Goal: Task Accomplishment & Management: Complete application form

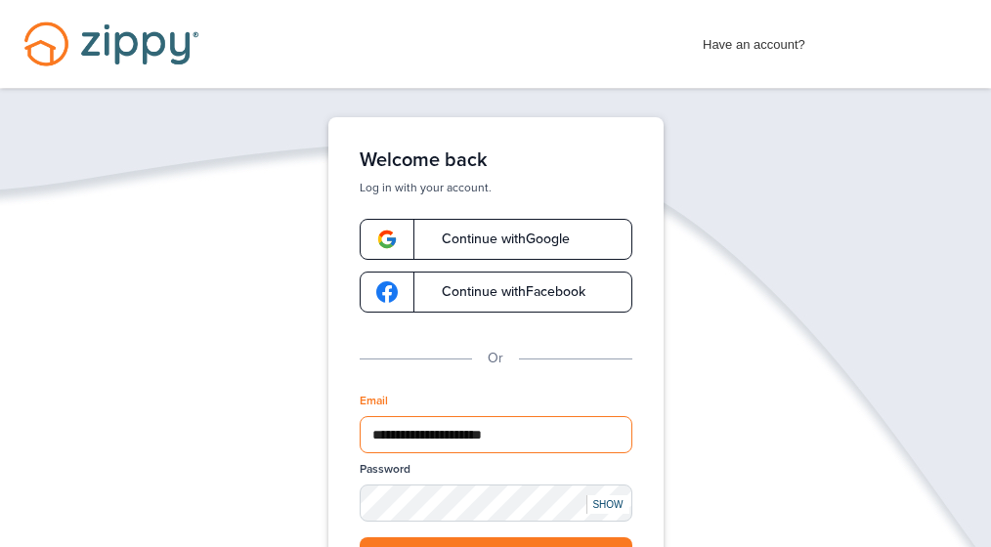
click at [513, 431] on input "**********" at bounding box center [496, 434] width 273 height 37
click at [606, 506] on div "SHOW" at bounding box center [607, 504] width 43 height 19
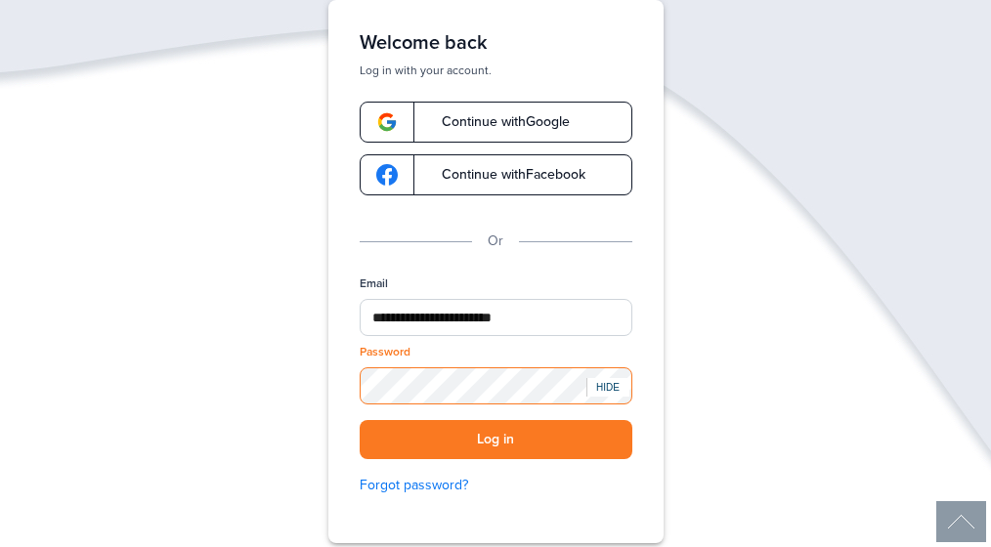
scroll to position [156, 0]
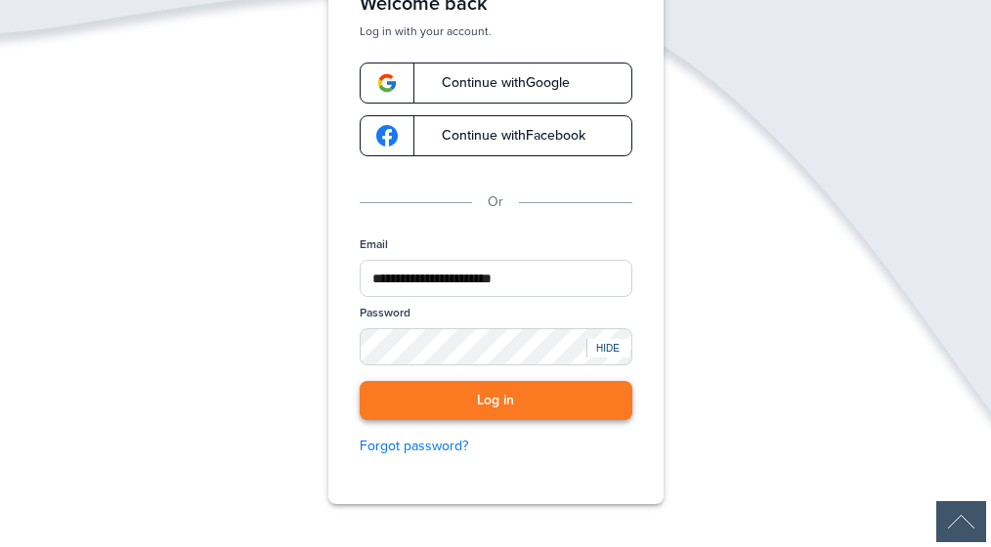
click at [498, 403] on button "Log in" at bounding box center [496, 401] width 273 height 40
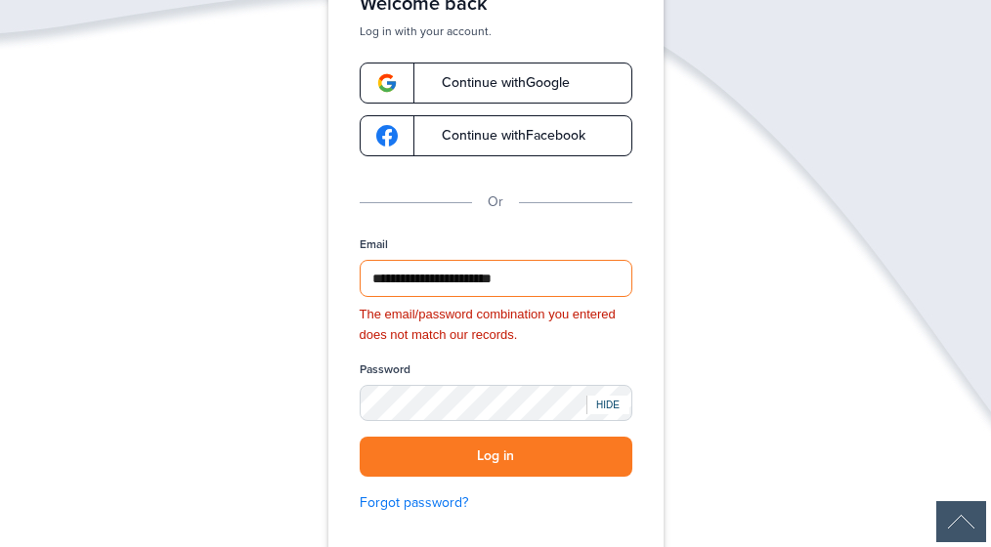
click at [521, 278] on input "**********" at bounding box center [496, 278] width 273 height 37
type input "*"
type input "**********"
click at [534, 449] on button "Log in" at bounding box center [496, 457] width 273 height 40
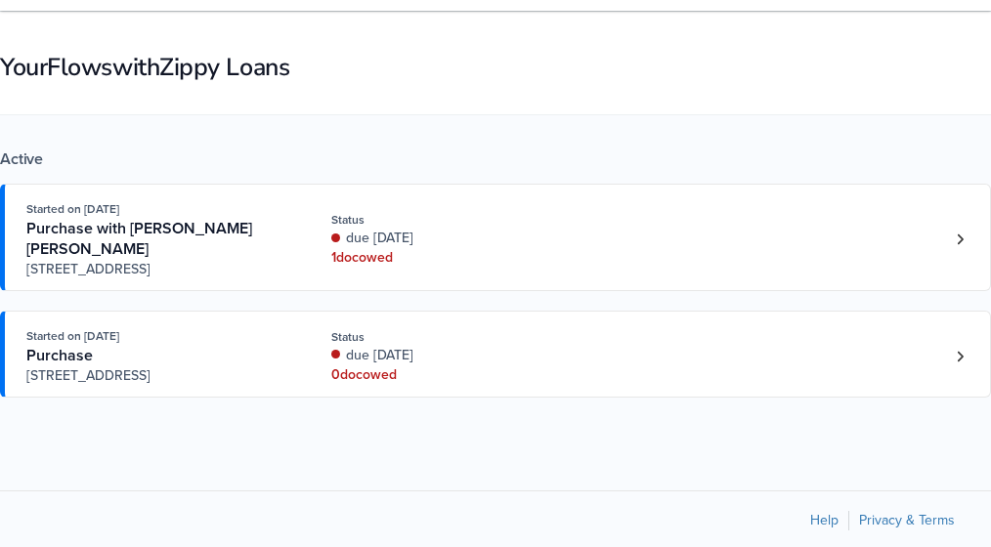
scroll to position [98, 0]
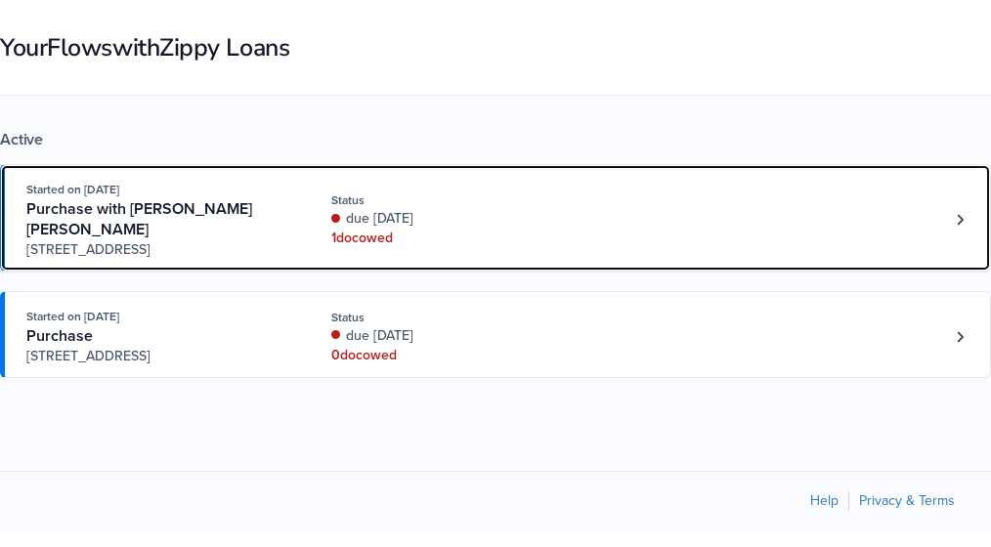
click at [365, 235] on div "1 doc owed" at bounding box center [446, 239] width 230 height 20
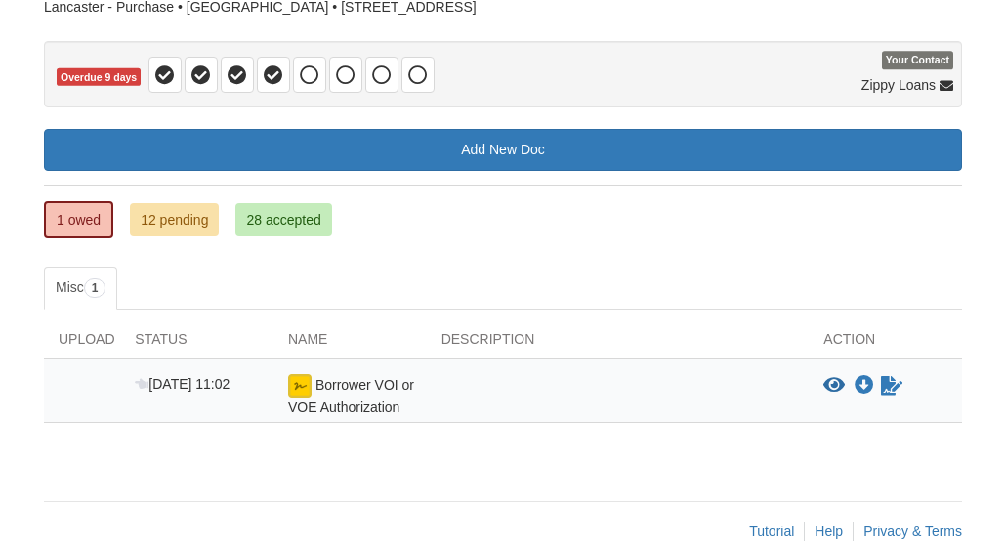
scroll to position [184, 0]
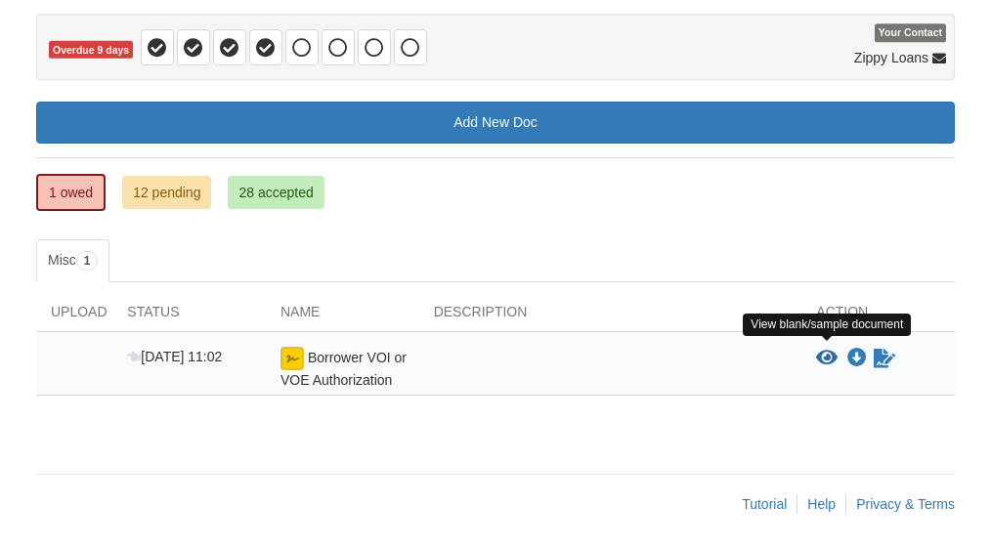
click at [828, 355] on icon "View Borrower VOI or VOE Authorization" at bounding box center [826, 359] width 21 height 20
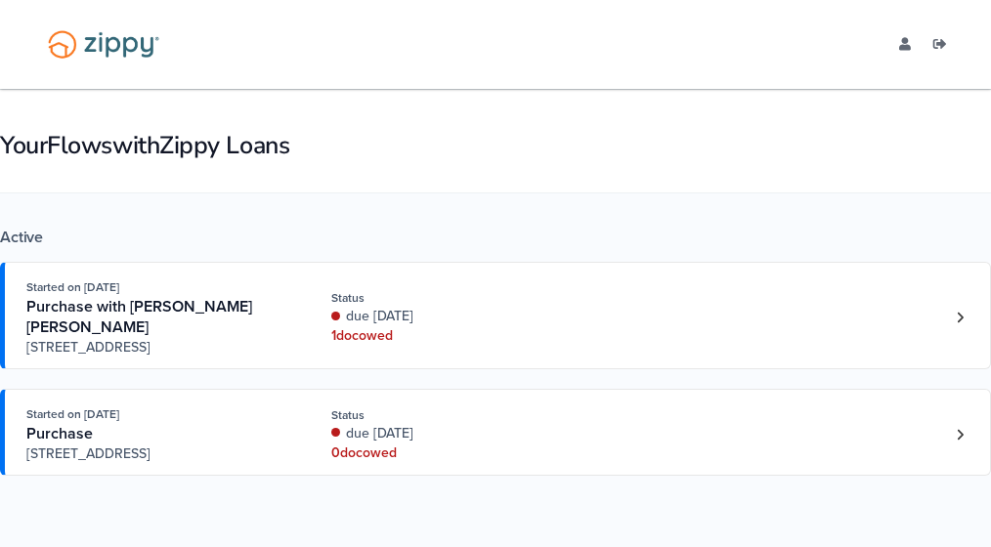
scroll to position [98, 0]
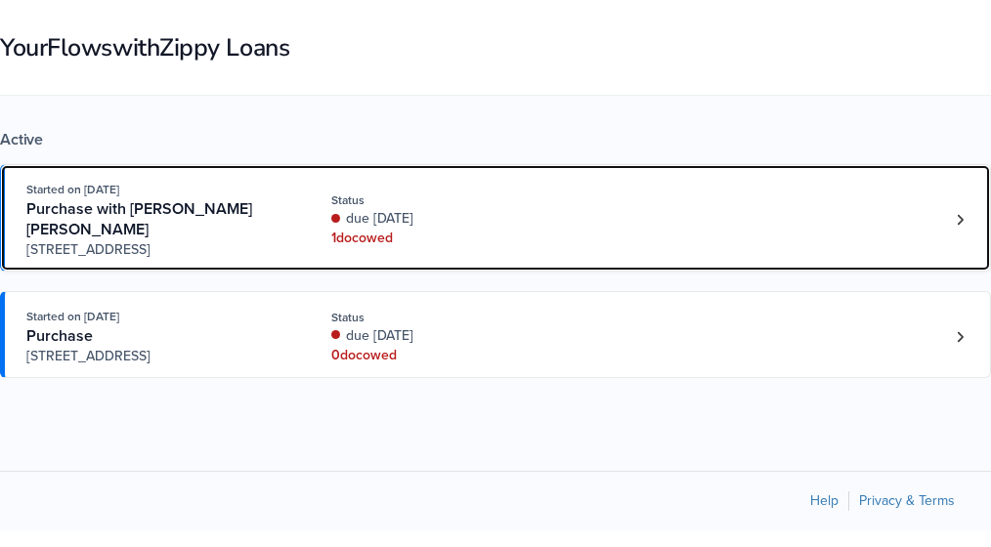
click at [364, 237] on div "1 doc owed" at bounding box center [446, 239] width 230 height 20
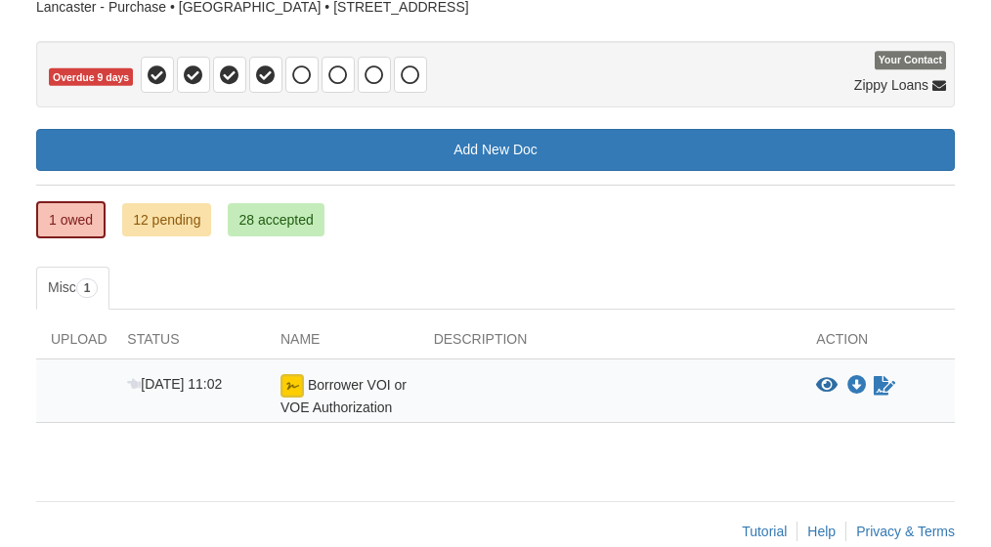
scroll to position [184, 0]
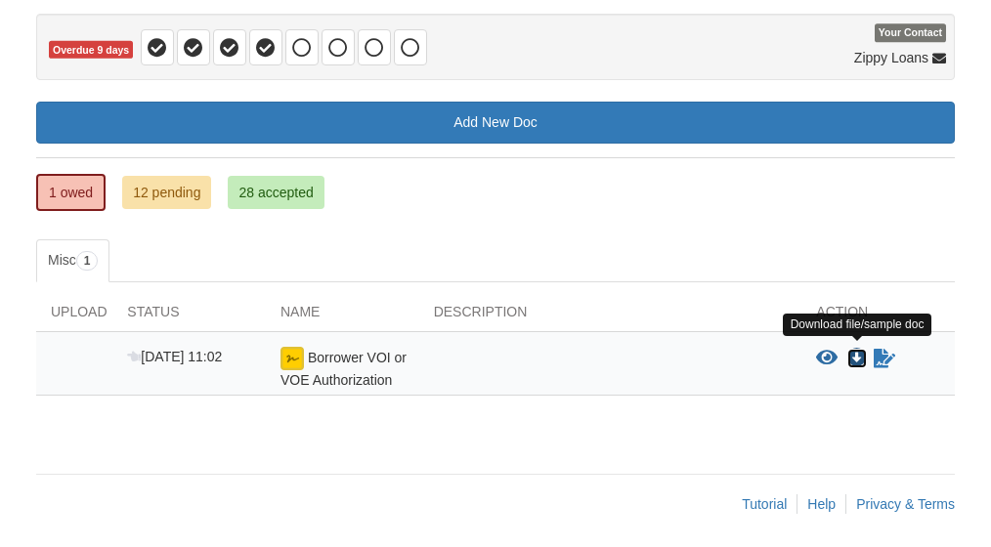
click at [852, 356] on icon "Download Borrower VOI or VOE Authorization" at bounding box center [857, 359] width 20 height 20
click at [330, 362] on div "Borrower VOI or VOE Authorization" at bounding box center [342, 368] width 153 height 43
drag, startPoint x: 330, startPoint y: 362, endPoint x: 532, endPoint y: 369, distance: 201.4
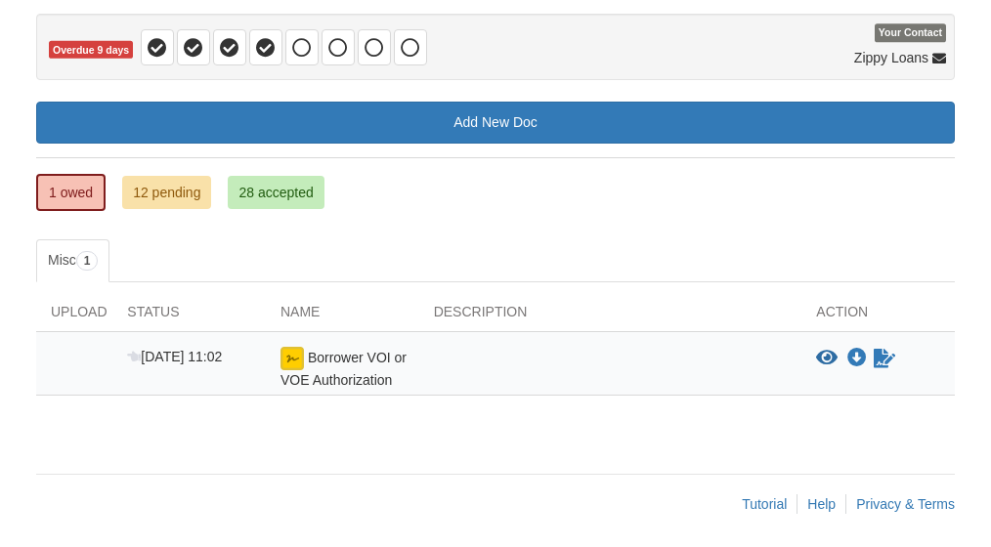
click at [532, 369] on div at bounding box center [610, 368] width 383 height 43
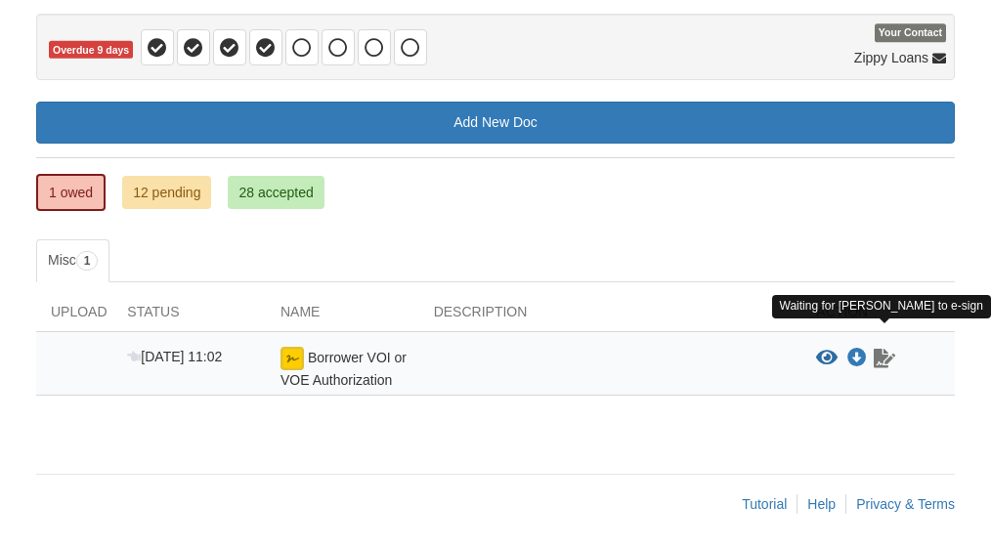
click at [887, 351] on icon "Waiting for your co-borrower to e-sign" at bounding box center [884, 359] width 21 height 20
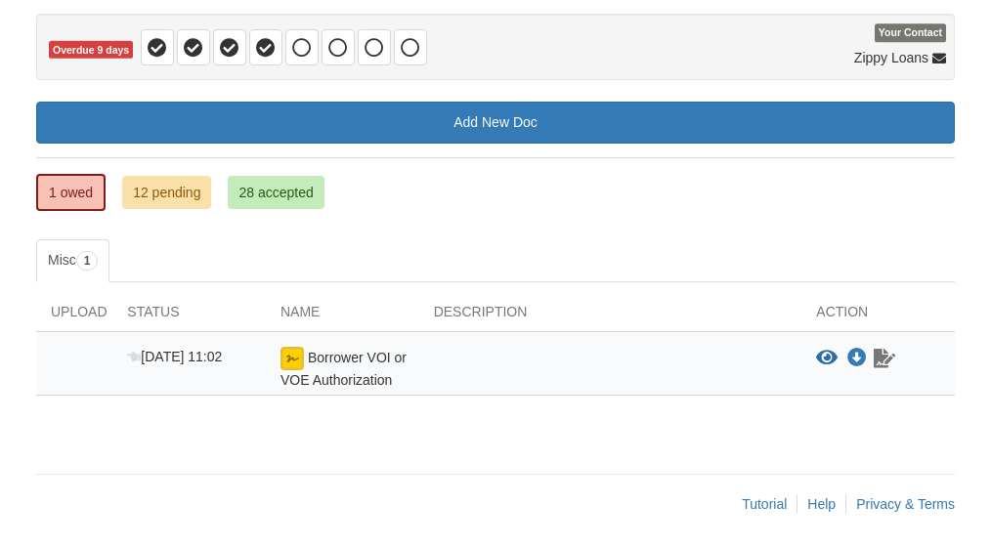
click at [887, 351] on icon "Waiting for your co-borrower to e-sign" at bounding box center [884, 359] width 21 height 20
click at [819, 506] on div "Help" at bounding box center [826, 504] width 39 height 20
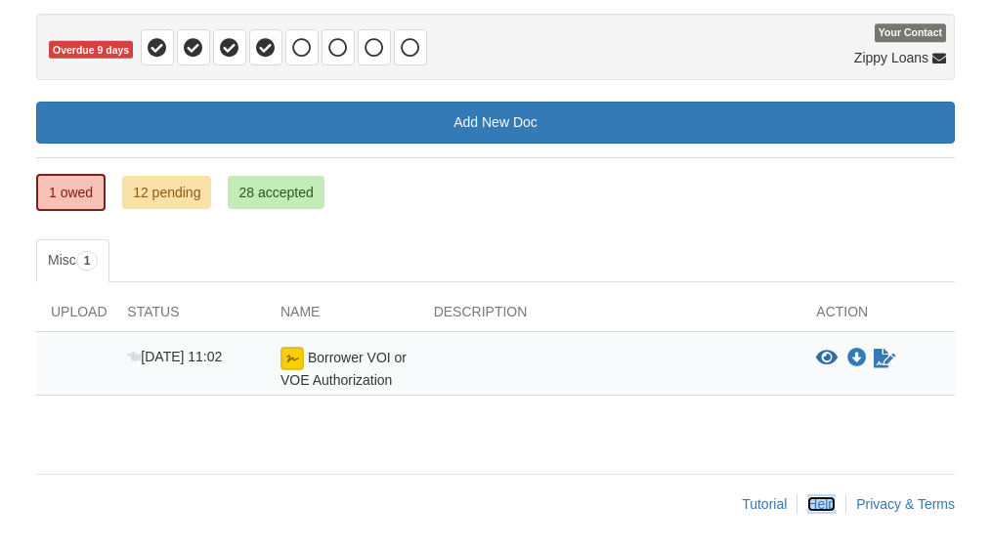
click at [819, 506] on div "Help" at bounding box center [826, 504] width 39 height 20
drag, startPoint x: 819, startPoint y: 506, endPoint x: 783, endPoint y: 439, distance: 76.5
click at [783, 439] on div "× × × Pending Add Document Notice document will be included in the email sent t…" at bounding box center [495, 179] width 919 height 549
click at [823, 499] on link "Help" at bounding box center [821, 504] width 28 height 16
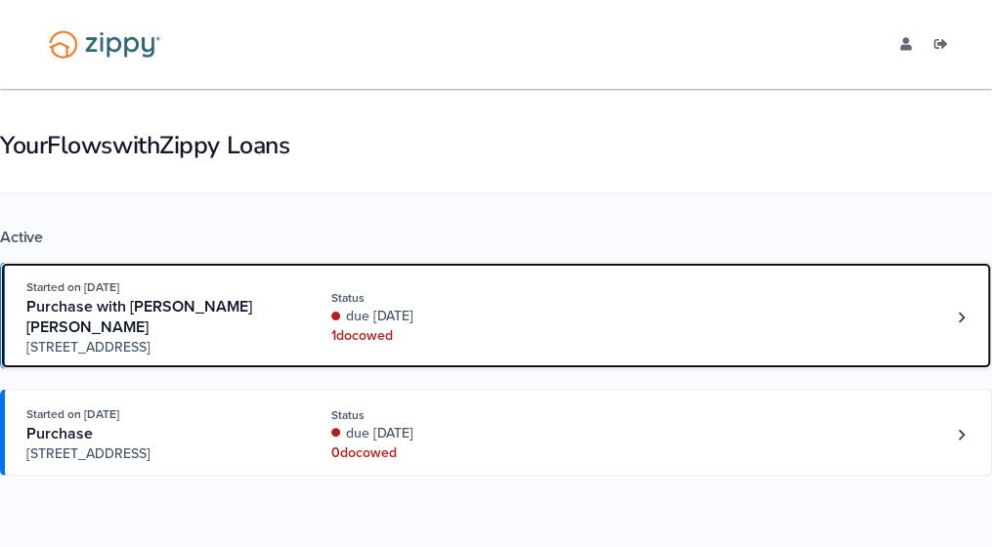
click at [370, 340] on div "1 doc owed" at bounding box center [446, 336] width 230 height 20
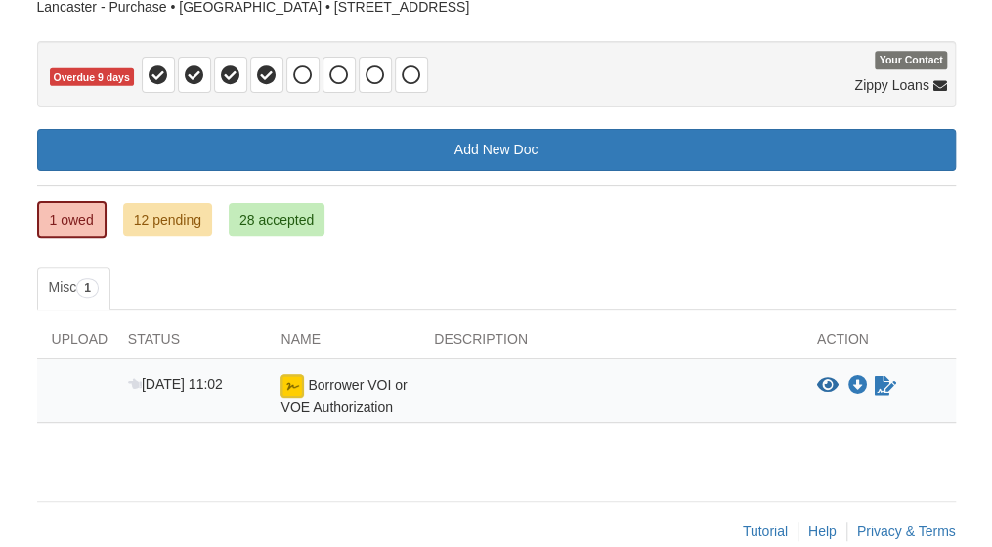
scroll to position [184, 0]
